Goal: Task Accomplishment & Management: Manage account settings

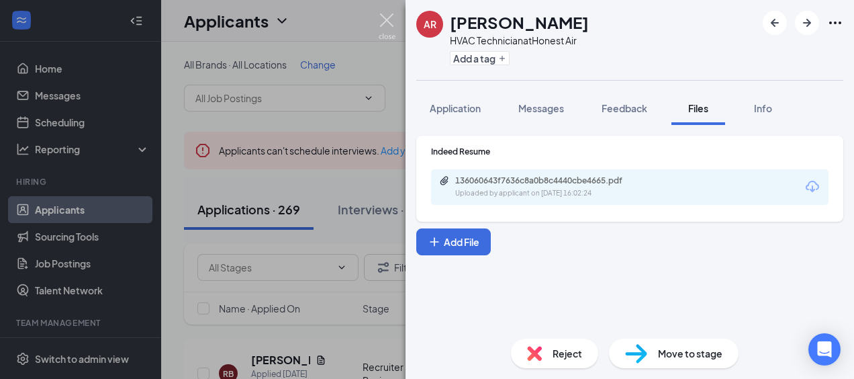
click at [383, 24] on img at bounding box center [387, 26] width 17 height 26
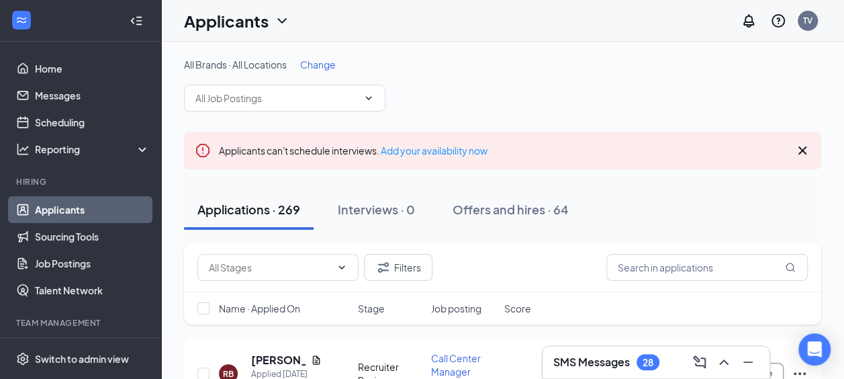
click at [318, 70] on span "Change" at bounding box center [318, 64] width 36 height 12
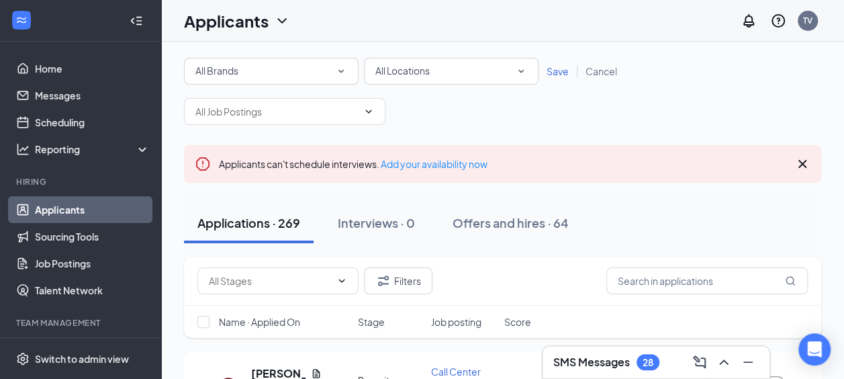
click at [479, 73] on div "All Locations" at bounding box center [451, 71] width 152 height 16
type input "tige"
click at [408, 111] on div "Tiger" at bounding box center [451, 109] width 153 height 16
click at [559, 74] on span "Save" at bounding box center [558, 71] width 22 height 12
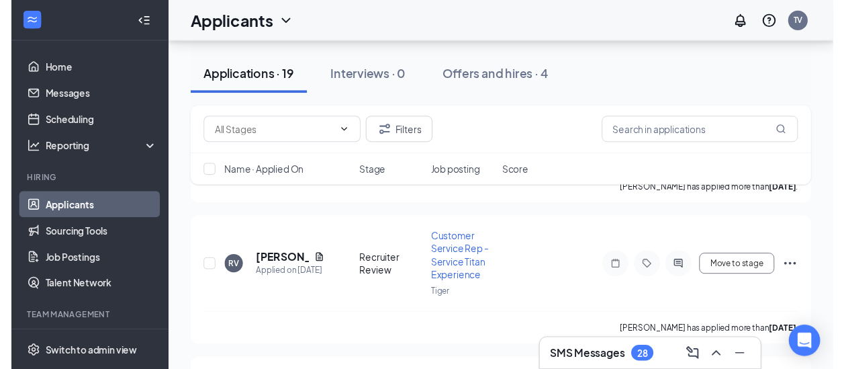
scroll to position [326, 0]
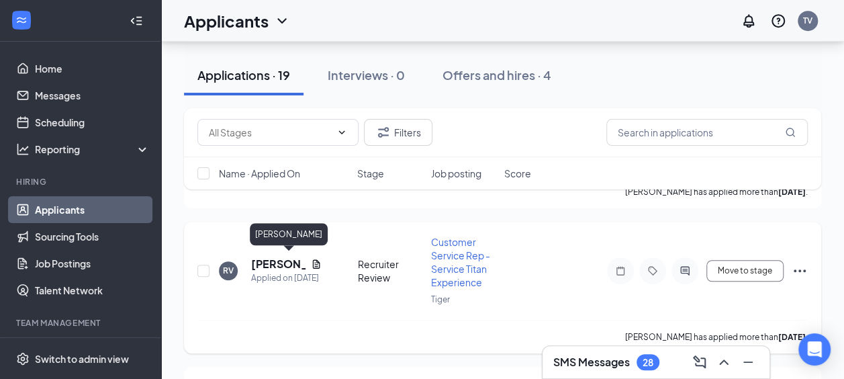
click at [268, 259] on h5 "[PERSON_NAME]" at bounding box center [278, 264] width 54 height 15
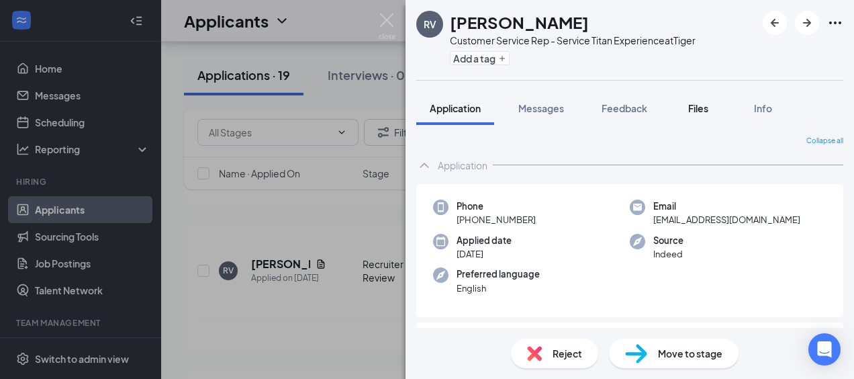
click at [702, 107] on span "Files" at bounding box center [698, 108] width 20 height 12
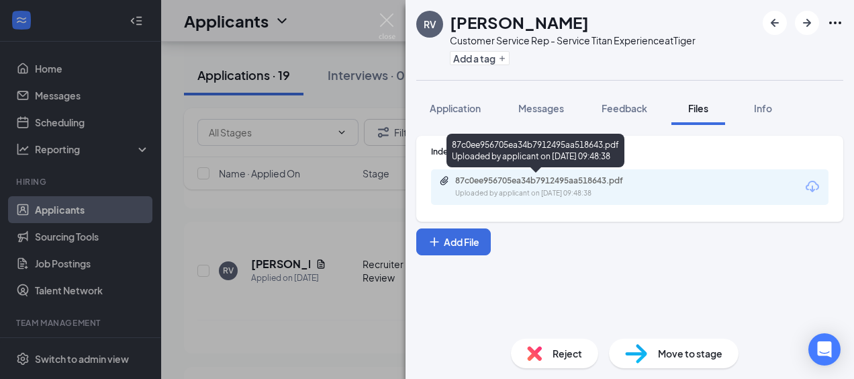
click at [578, 195] on div "Uploaded by applicant on [DATE] 09:48:38" at bounding box center [555, 193] width 201 height 11
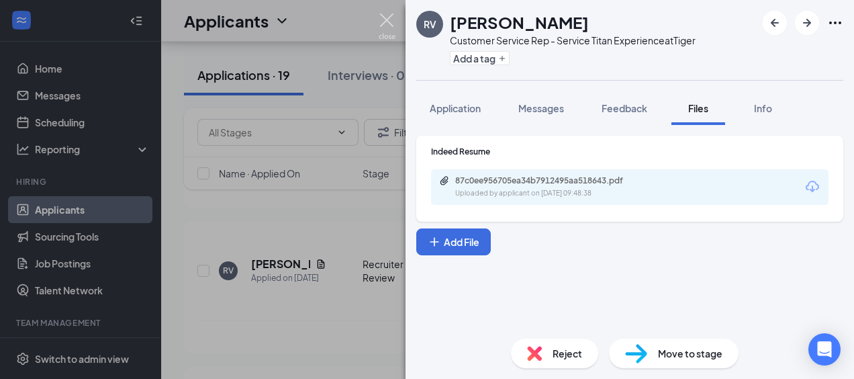
click at [381, 24] on img at bounding box center [387, 26] width 17 height 26
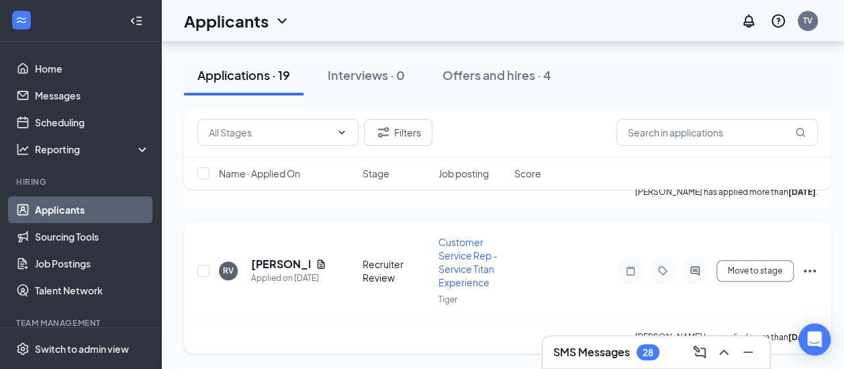
click at [807, 268] on icon "Ellipses" at bounding box center [810, 271] width 16 height 16
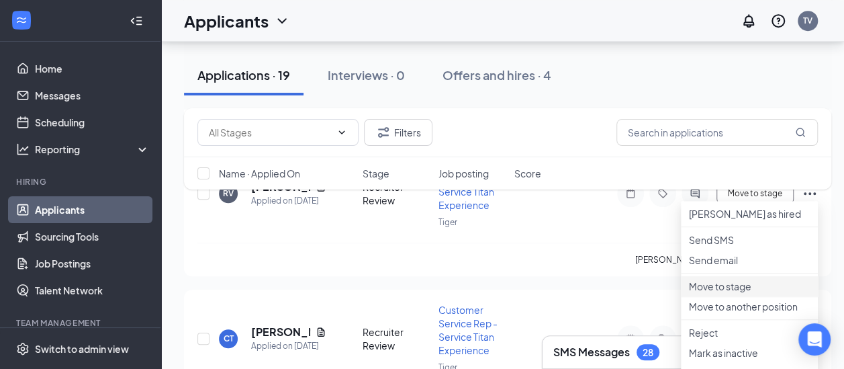
scroll to position [508, 0]
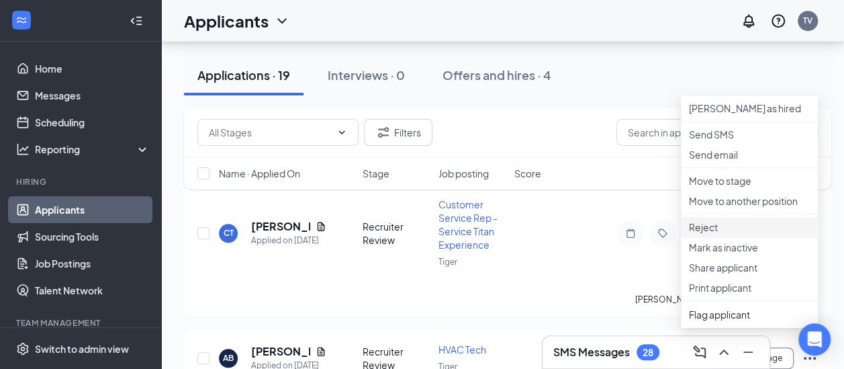
click at [731, 234] on p "Reject" at bounding box center [749, 226] width 121 height 13
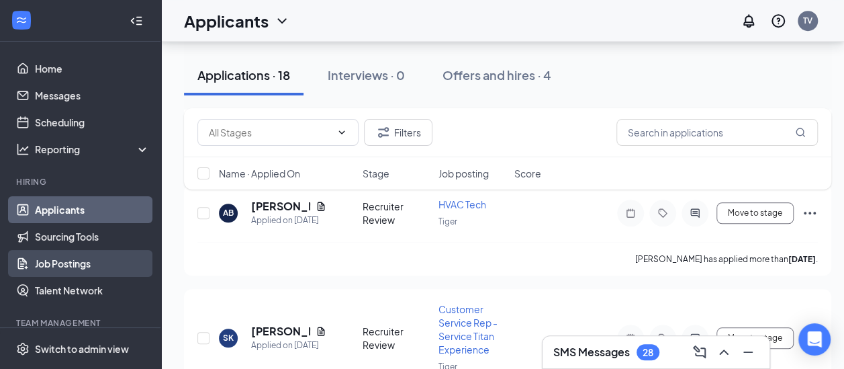
click at [58, 265] on link "Job Postings" at bounding box center [92, 263] width 115 height 27
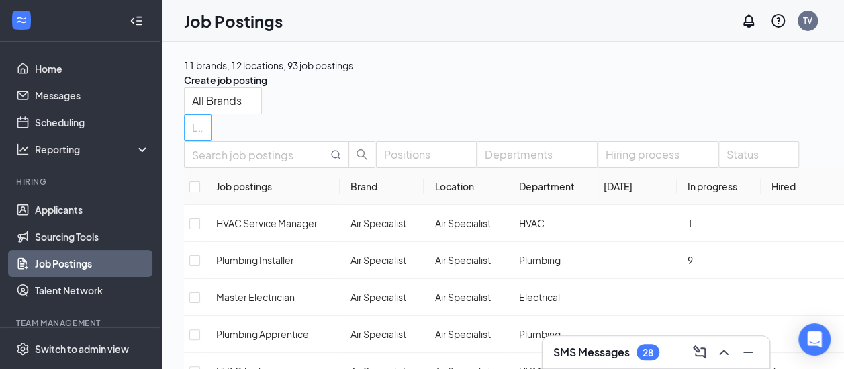
click at [195, 117] on div at bounding box center [190, 127] width 7 height 21
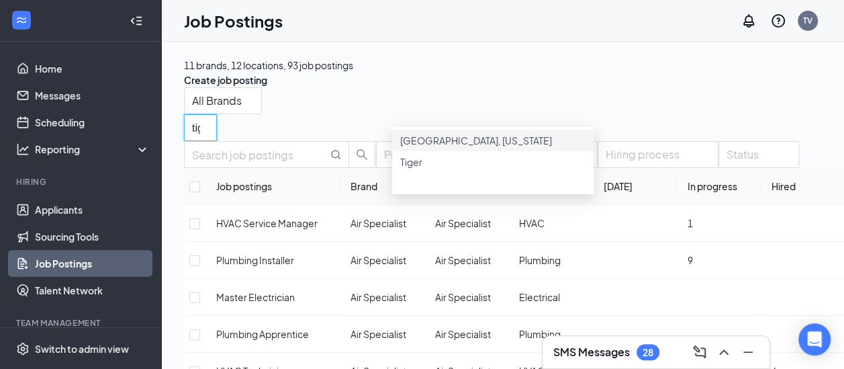
type input "tige"
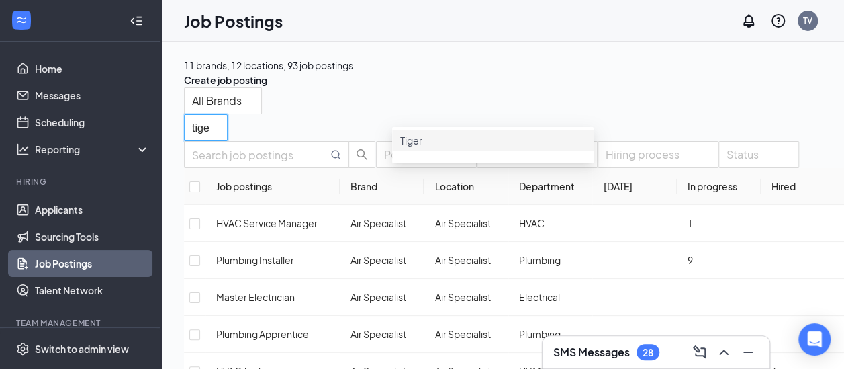
drag, startPoint x: 472, startPoint y: 144, endPoint x: 483, endPoint y: 152, distance: 13.6
click at [483, 148] on div "Tiger" at bounding box center [492, 140] width 185 height 15
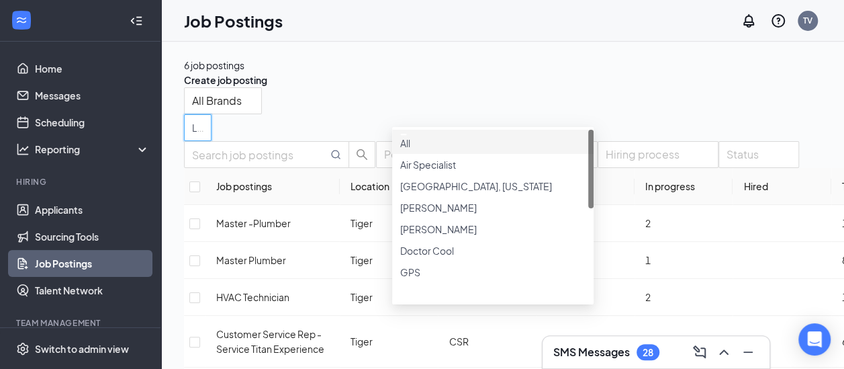
click at [674, 116] on div "All Brands Locations (1)" at bounding box center [620, 114] width 873 height 54
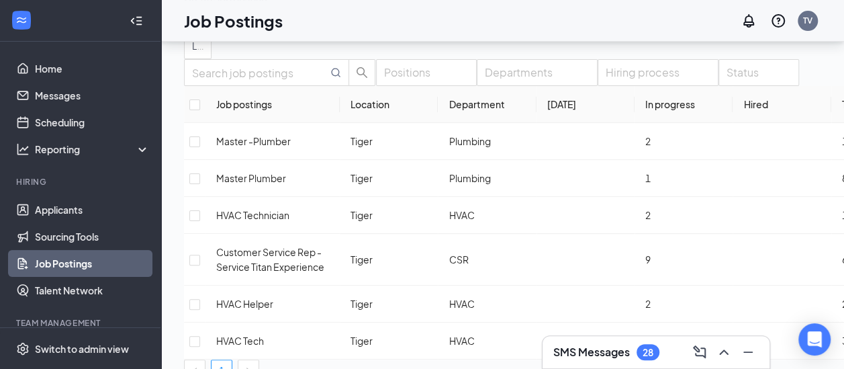
scroll to position [83, 0]
click at [200, 146] on input "checkbox" at bounding box center [194, 141] width 11 height 11
checkbox input "true"
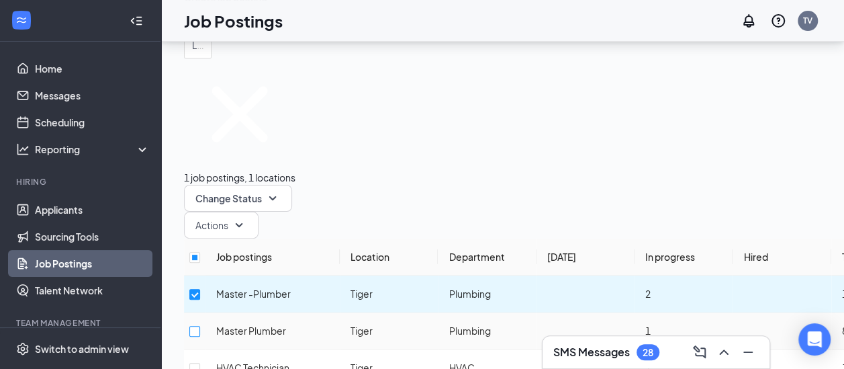
click at [200, 326] on input "checkbox" at bounding box center [194, 331] width 11 height 11
checkbox input "true"
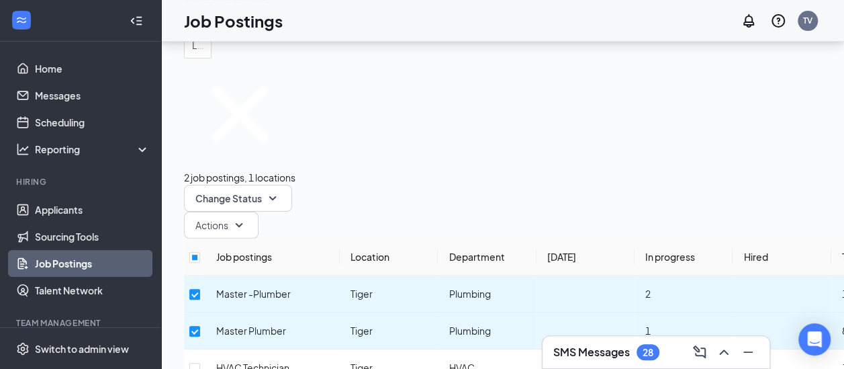
checkbox input "true"
click at [228, 218] on span "Actions" at bounding box center [211, 224] width 33 height 13
click at [277, 196] on icon "SmallChevronDown" at bounding box center [272, 198] width 7 height 4
click at [387, 142] on div "Unpublish" at bounding box center [396, 135] width 108 height 15
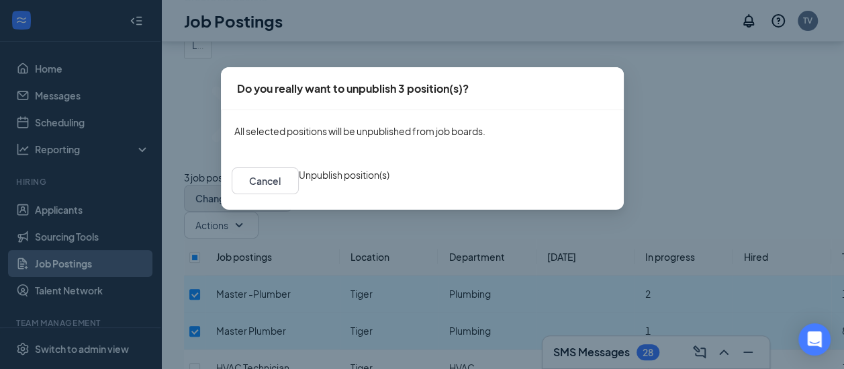
click at [389, 182] on button "Unpublish position(s)" at bounding box center [344, 174] width 91 height 15
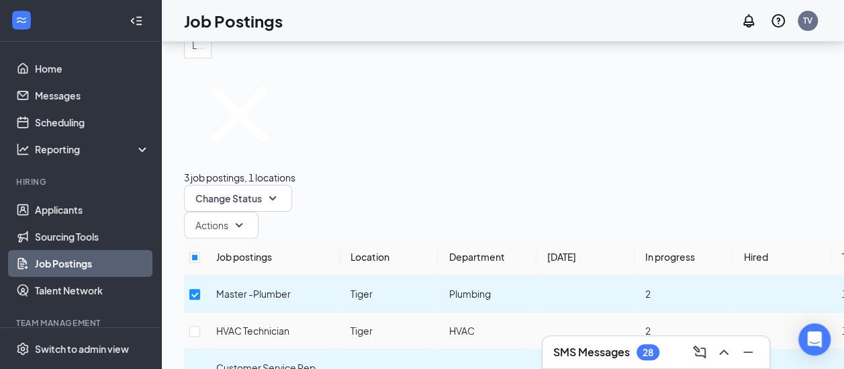
scroll to position [138, 0]
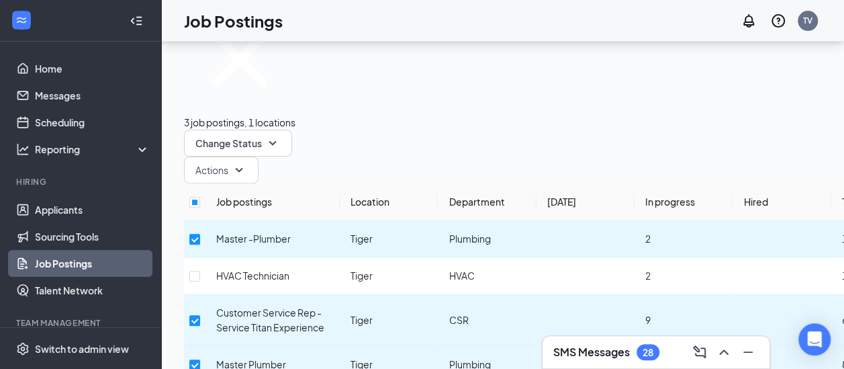
click at [59, 250] on link "Job Postings" at bounding box center [92, 263] width 115 height 27
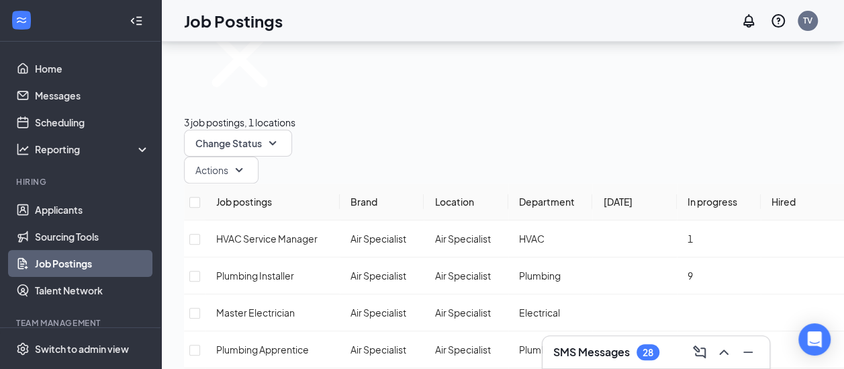
scroll to position [255, 0]
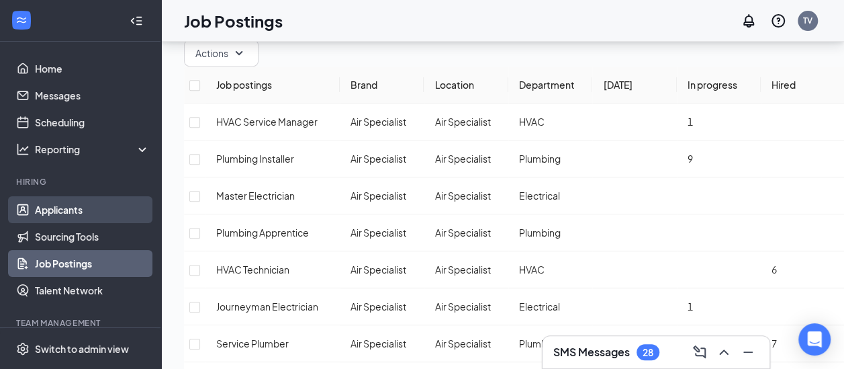
click at [59, 210] on link "Applicants" at bounding box center [92, 209] width 115 height 27
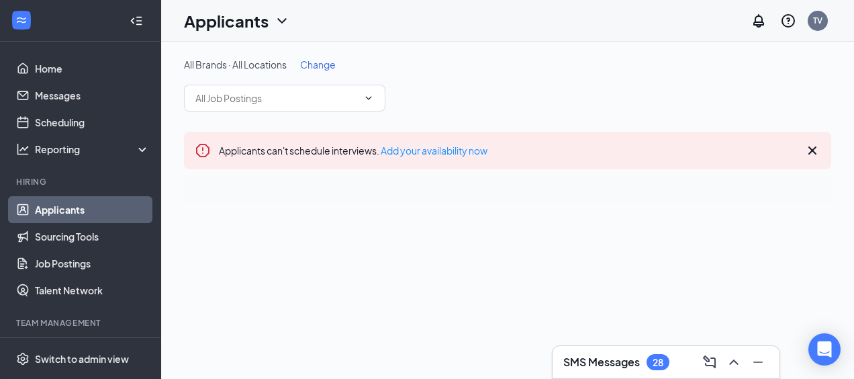
click at [65, 210] on link "Applicants" at bounding box center [92, 209] width 115 height 27
click at [66, 208] on link "Applicants" at bounding box center [92, 209] width 115 height 27
click at [814, 148] on icon "Cross" at bounding box center [813, 150] width 8 height 8
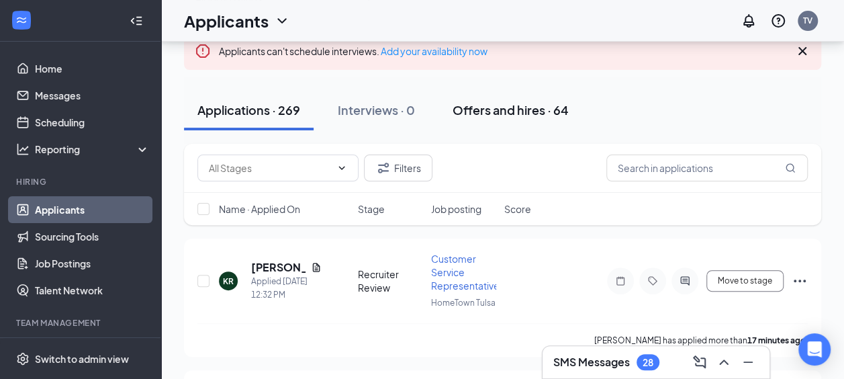
scroll to position [99, 0]
click at [671, 161] on input "text" at bounding box center [706, 168] width 201 height 27
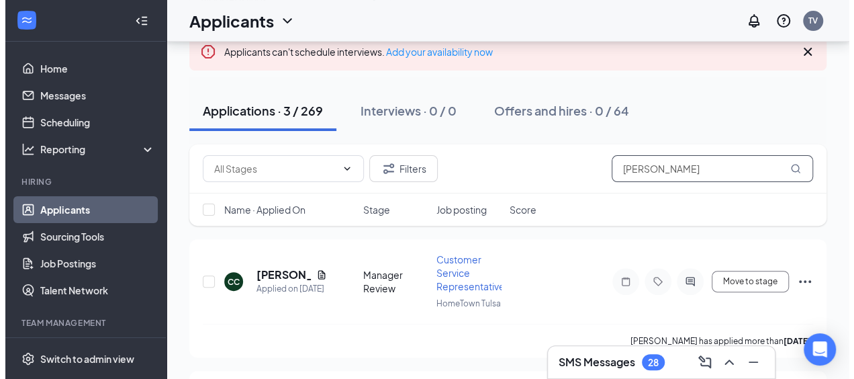
scroll to position [150, 0]
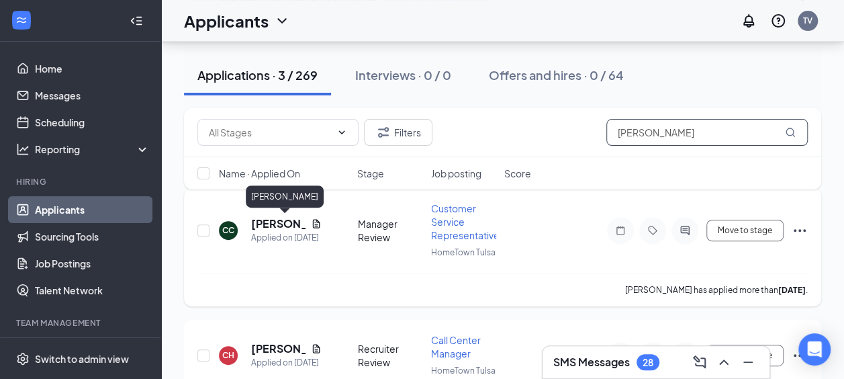
type input "cynthia"
click at [259, 224] on h5 "Cynthia Chiles" at bounding box center [278, 223] width 54 height 15
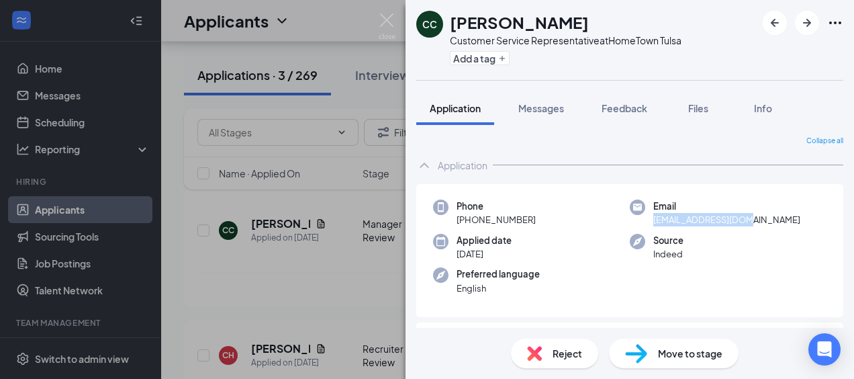
drag, startPoint x: 647, startPoint y: 218, endPoint x: 747, endPoint y: 219, distance: 99.4
click at [747, 219] on div "Email cynou2006@gmail.com" at bounding box center [728, 213] width 197 height 28
copy span "cynou2006@gmail.com"
click at [559, 257] on div "Applied date Sep 12" at bounding box center [531, 248] width 197 height 28
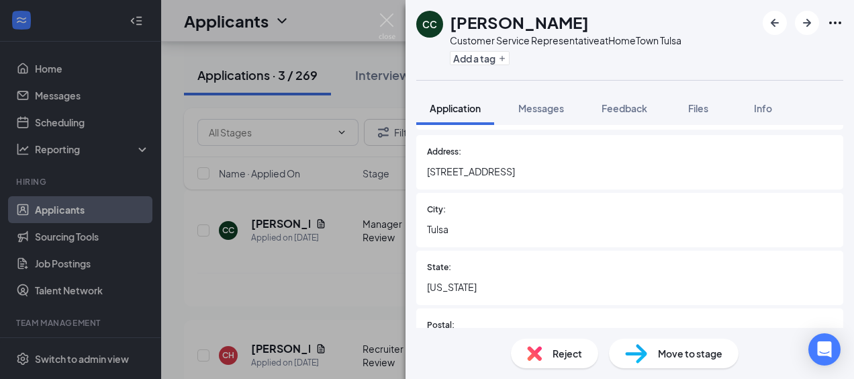
scroll to position [187, 0]
drag, startPoint x: 493, startPoint y: 173, endPoint x: 424, endPoint y: 167, distance: 68.8
click at [424, 167] on div "Address: 4132 E 46th Pl" at bounding box center [629, 163] width 427 height 54
copy span "4132 E 46th Pl"
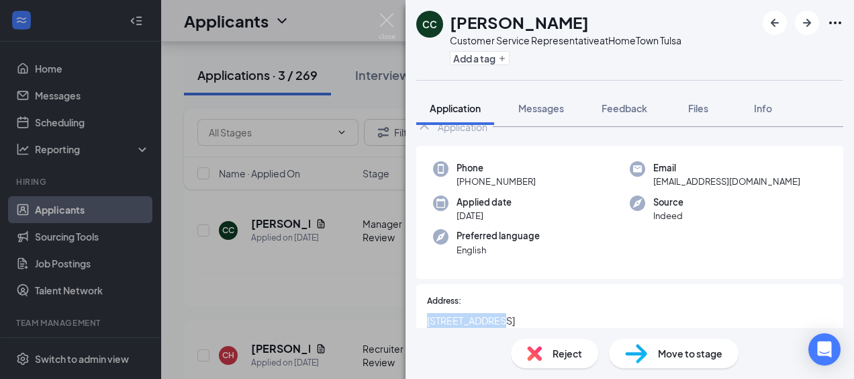
scroll to position [38, 0]
drag, startPoint x: 759, startPoint y: 182, endPoint x: 646, endPoint y: 185, distance: 112.9
click at [646, 185] on div "Email cynou2006@gmail.com" at bounding box center [728, 176] width 197 height 28
copy span "cynou2006@gmail.com"
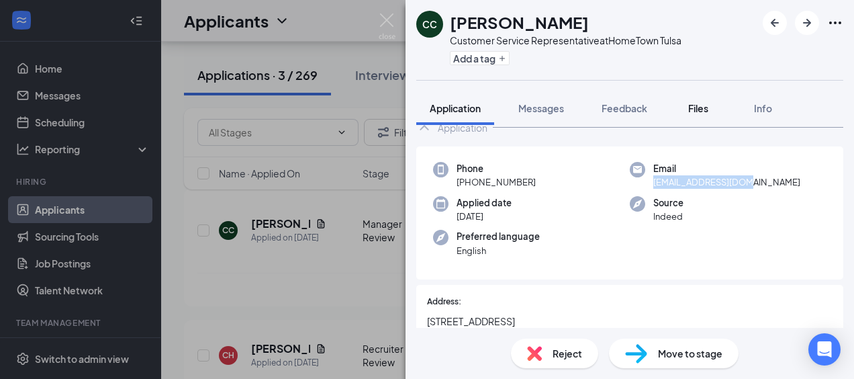
copy span "cynou2006@gmail.com"
